Goal: Information Seeking & Learning: Compare options

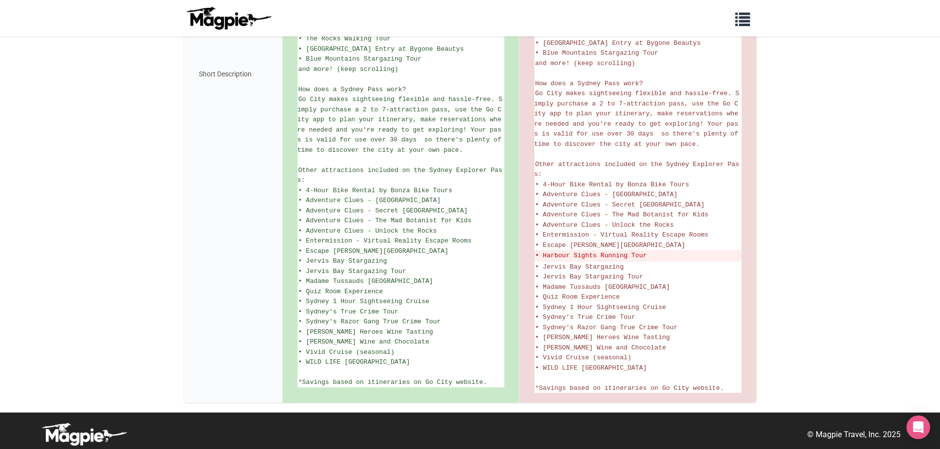
scroll to position [493, 0]
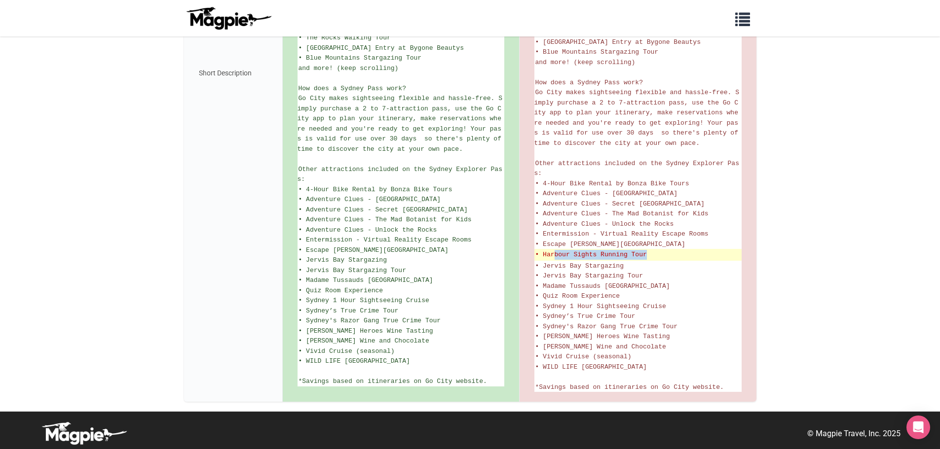
drag, startPoint x: 650, startPoint y: 255, endPoint x: 554, endPoint y: 256, distance: 96.2
click at [554, 256] on del "• Harbour Sights Running Tour" at bounding box center [637, 255] width 205 height 10
click at [582, 254] on del "• Harbour Sights Running Tour" at bounding box center [637, 255] width 205 height 10
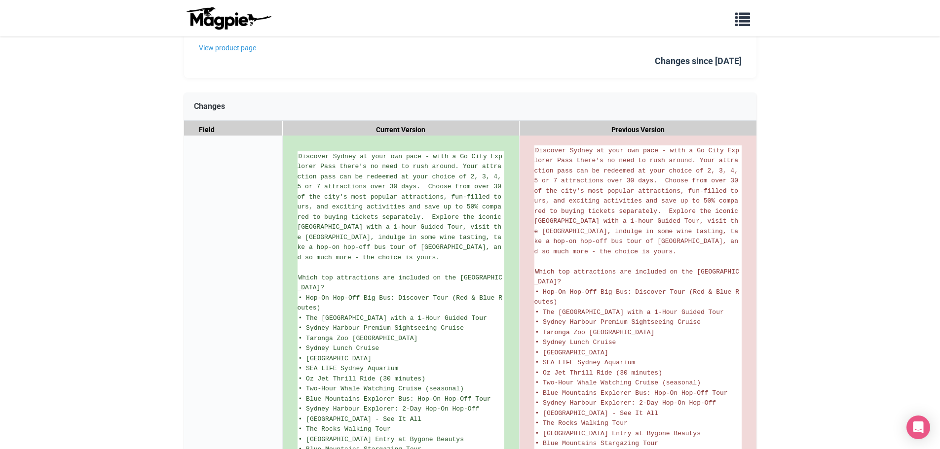
scroll to position [0, 0]
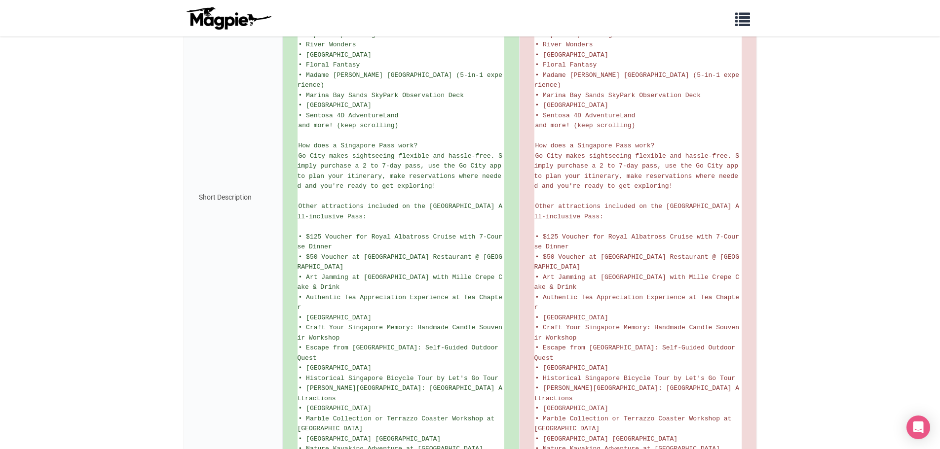
scroll to position [241, 0]
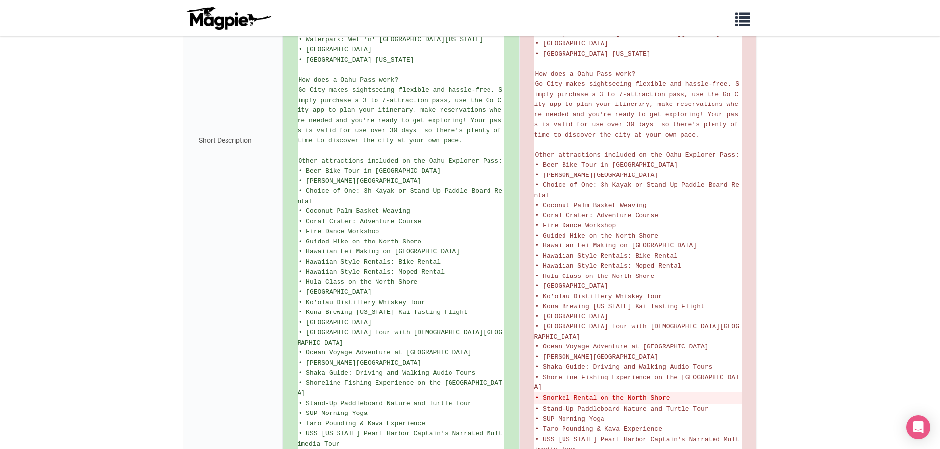
scroll to position [543, 0]
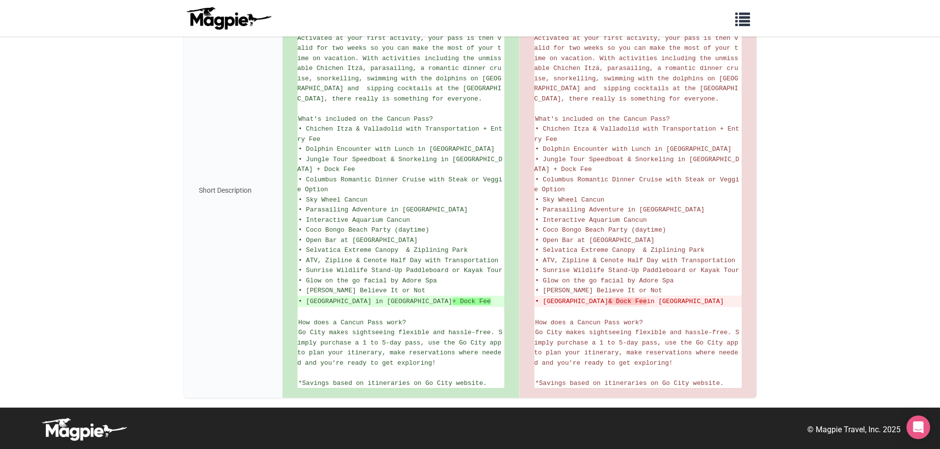
scroll to position [264, 0]
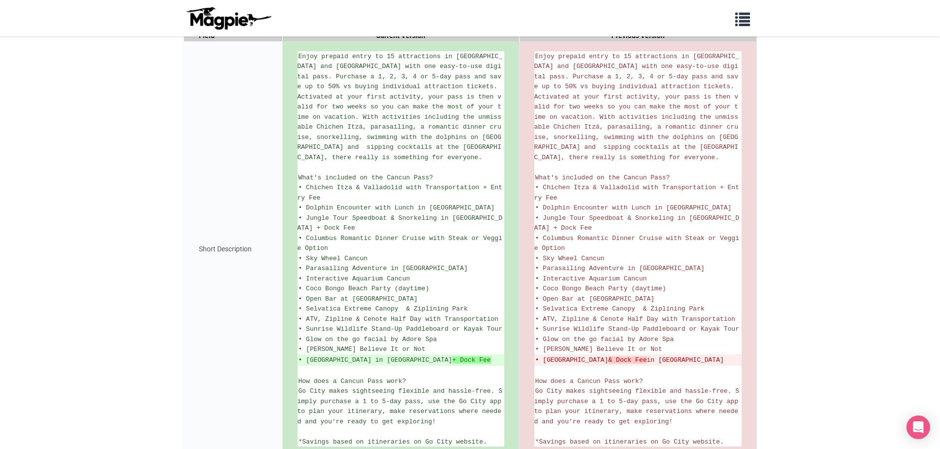
scroll to position [247, 0]
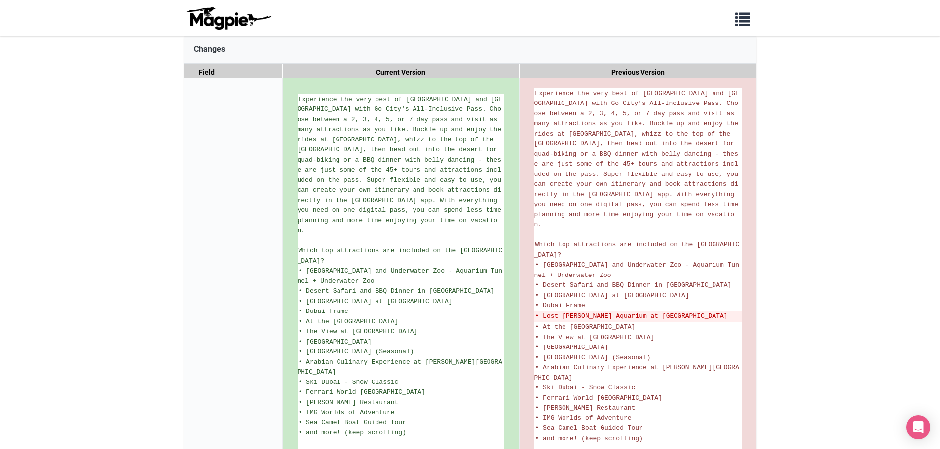
scroll to position [147, 0]
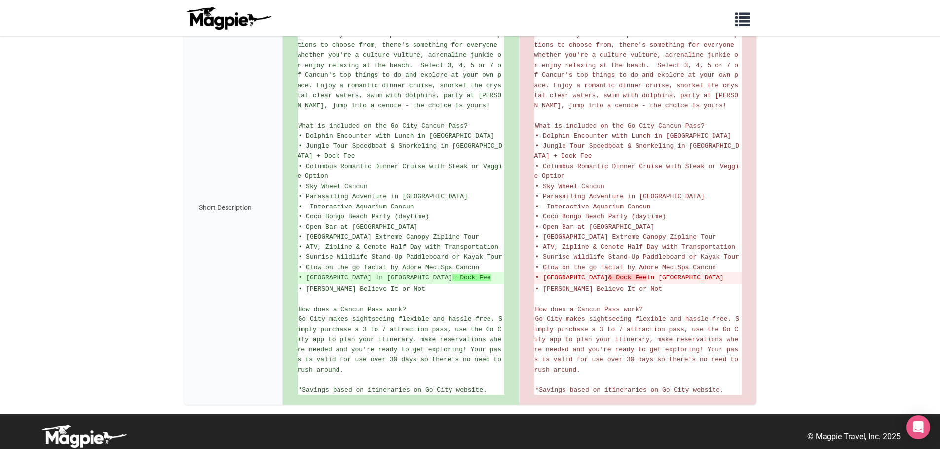
scroll to position [244, 0]
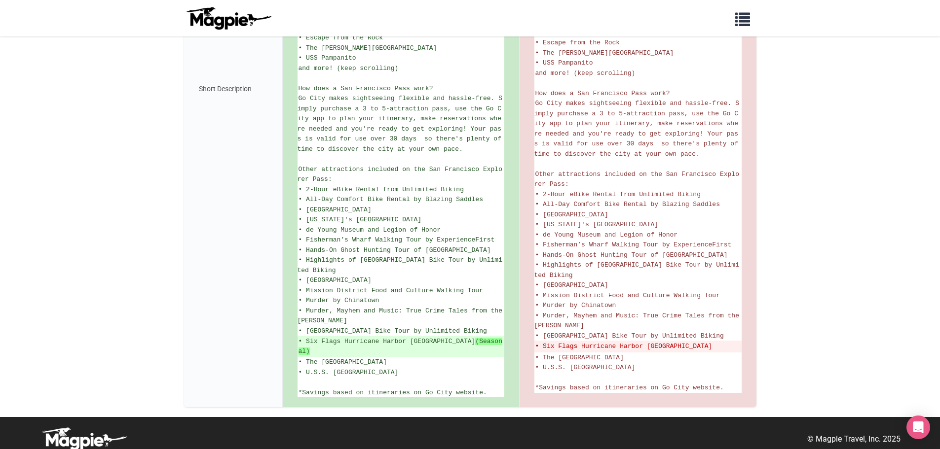
scroll to position [477, 0]
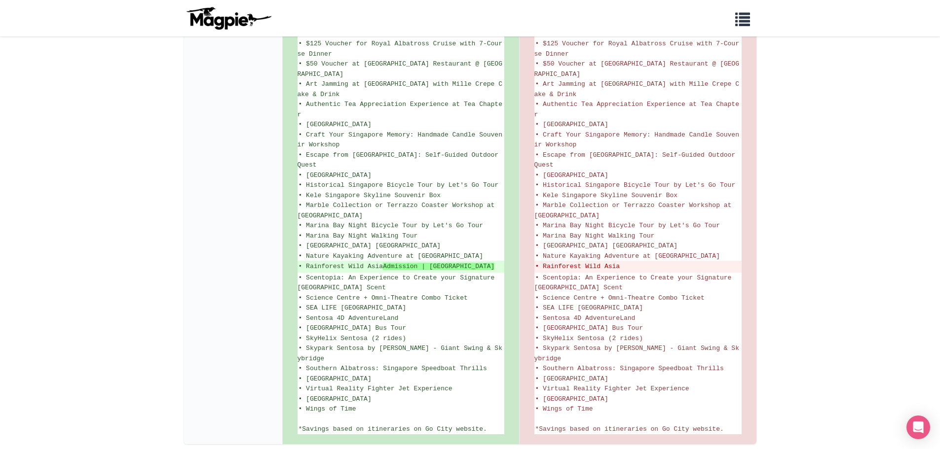
scroll to position [679, 0]
